Goal: Find specific page/section: Find specific page/section

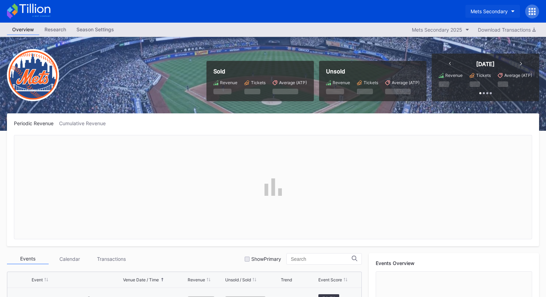
scroll to position [1604, 0]
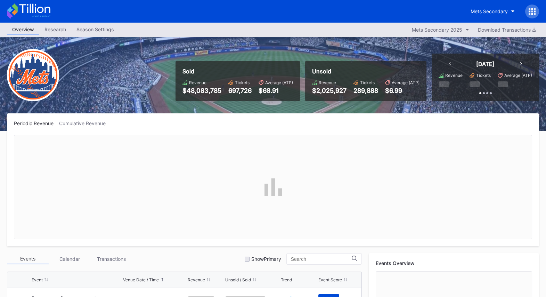
click at [529, 11] on icon at bounding box center [530, 11] width 2 height 2
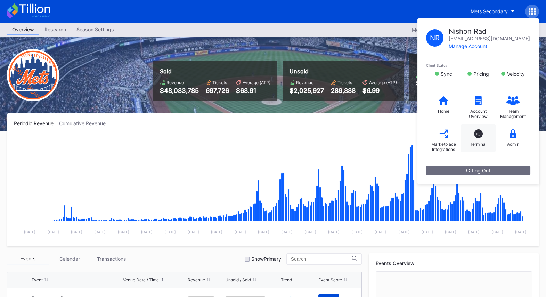
click at [478, 139] on div "T_ Terminal" at bounding box center [478, 138] width 35 height 28
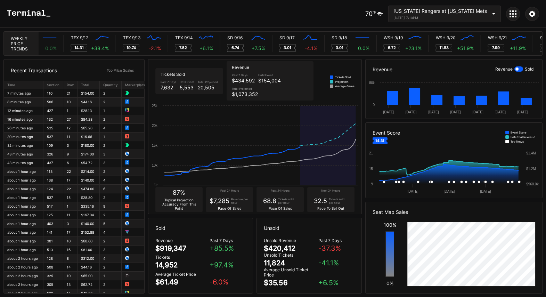
click at [533, 13] on icon at bounding box center [532, 13] width 6 height 6
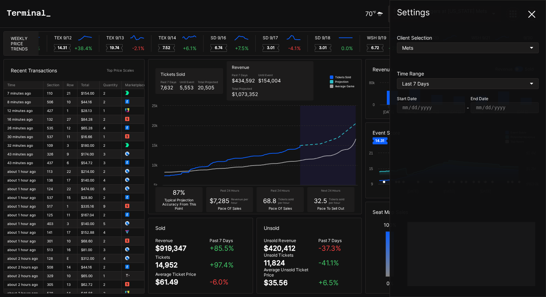
click at [533, 16] on icon at bounding box center [531, 14] width 7 height 7
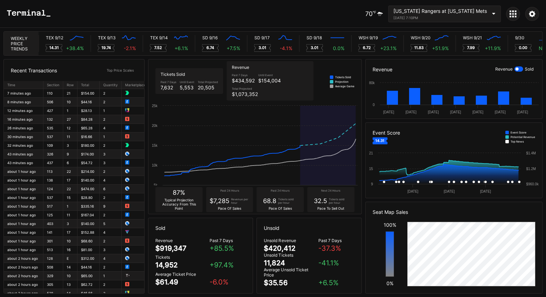
click at [512, 14] on icon at bounding box center [512, 13] width 7 height 7
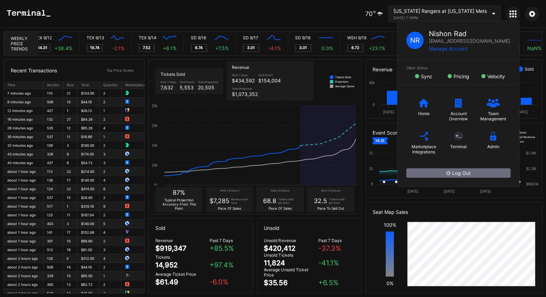
click at [515, 10] on icon at bounding box center [516, 11] width 2 height 2
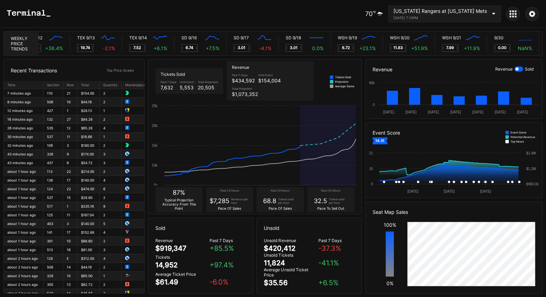
click at [488, 11] on div "[US_STATE] Rangers at [US_STATE] Mets [DATE] 7:10PM" at bounding box center [444, 14] width 113 height 17
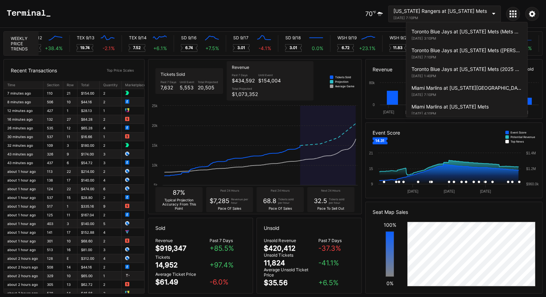
scroll to position [1323, 0]
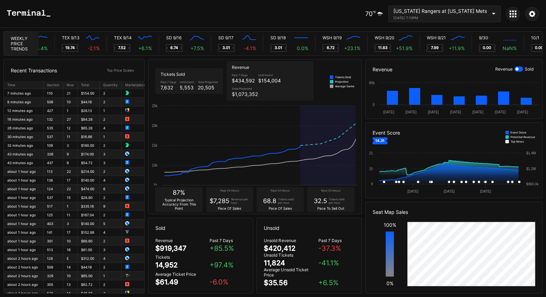
click at [332, 15] on div "70 ℉ [US_STATE] Rangers at [US_STATE] Mets [DATE] 7:10PM" at bounding box center [273, 14] width 546 height 28
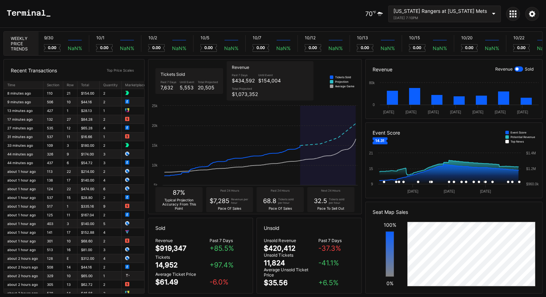
scroll to position [0, 4172]
